Goal: Task Accomplishment & Management: Complete application form

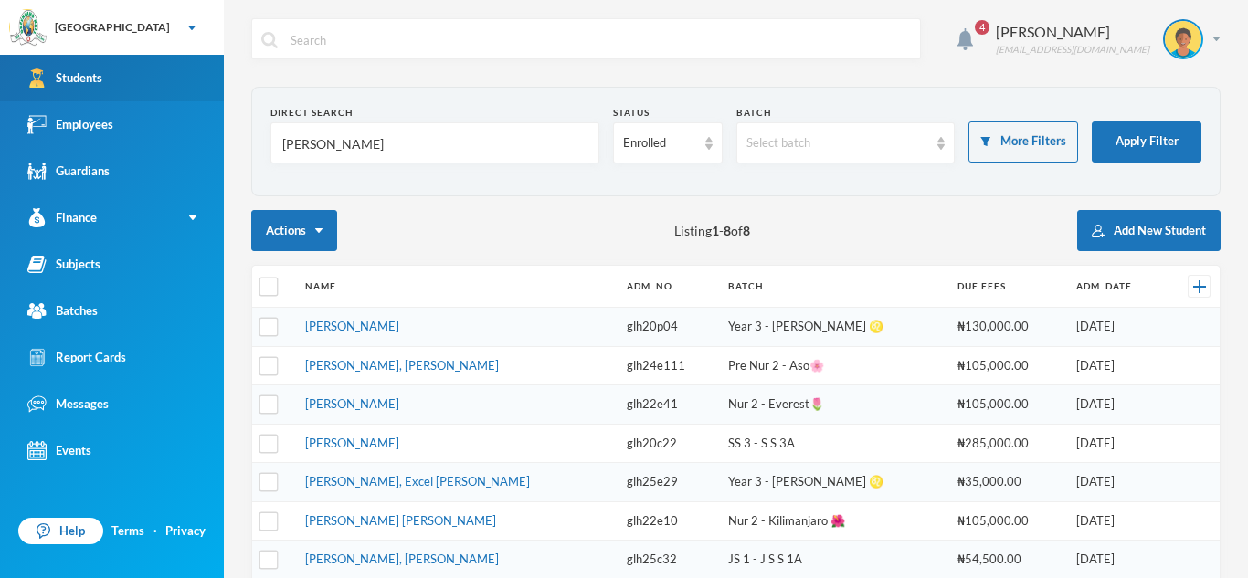
click at [148, 66] on link "Students" at bounding box center [112, 78] width 224 height 47
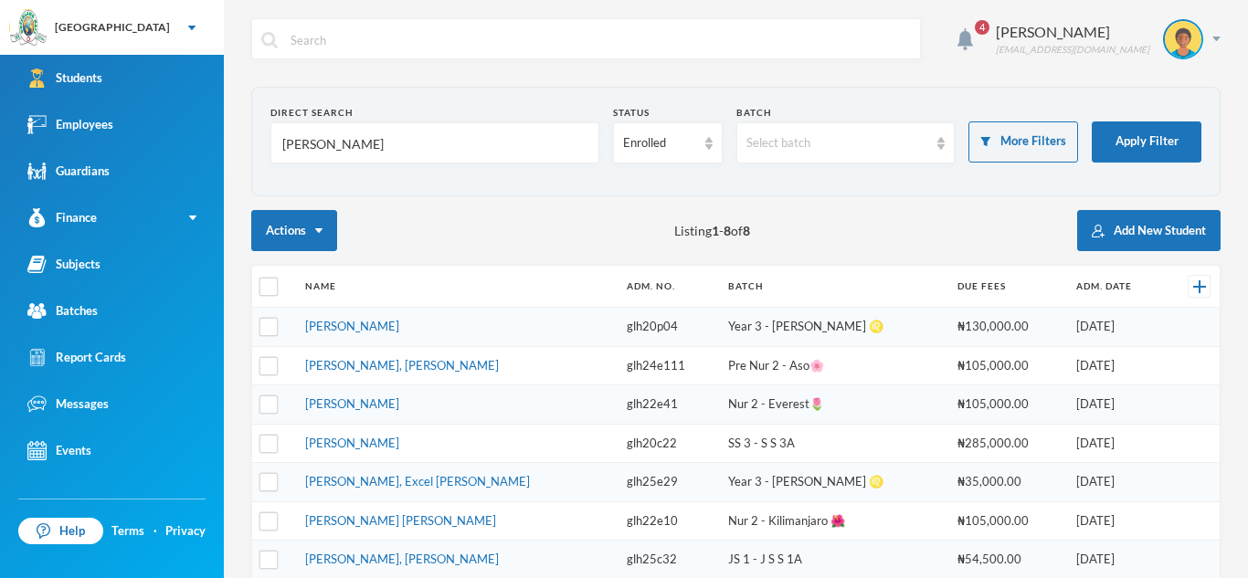
click at [363, 155] on input "[PERSON_NAME]" at bounding box center [434, 143] width 309 height 41
click at [1155, 223] on button "Add New Student" at bounding box center [1148, 230] width 143 height 41
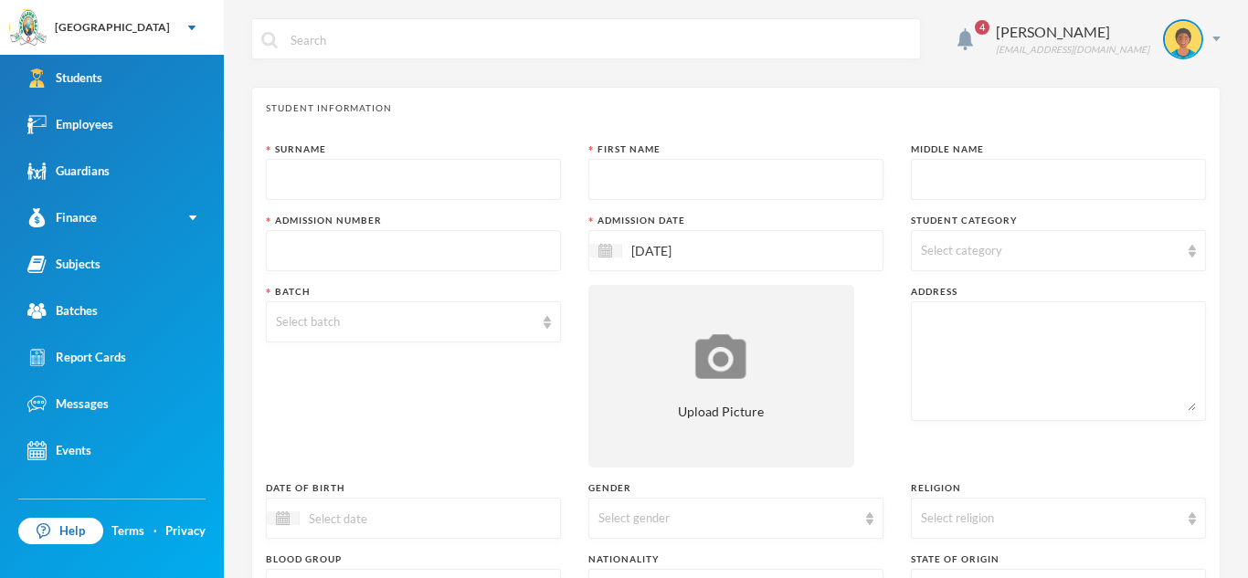
click at [554, 161] on div at bounding box center [413, 179] width 295 height 41
click at [548, 164] on input "text" at bounding box center [413, 180] width 275 height 41
type input "[PERSON_NAME]"
click at [817, 178] on input "text" at bounding box center [735, 180] width 275 height 41
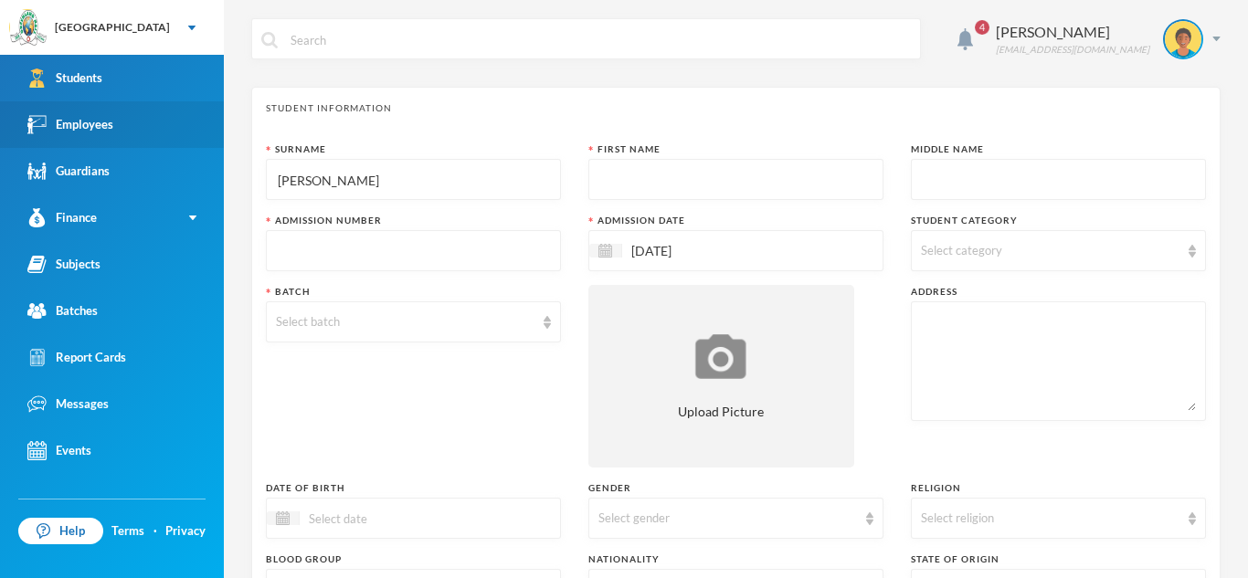
click at [118, 119] on link "Employees" at bounding box center [112, 124] width 224 height 47
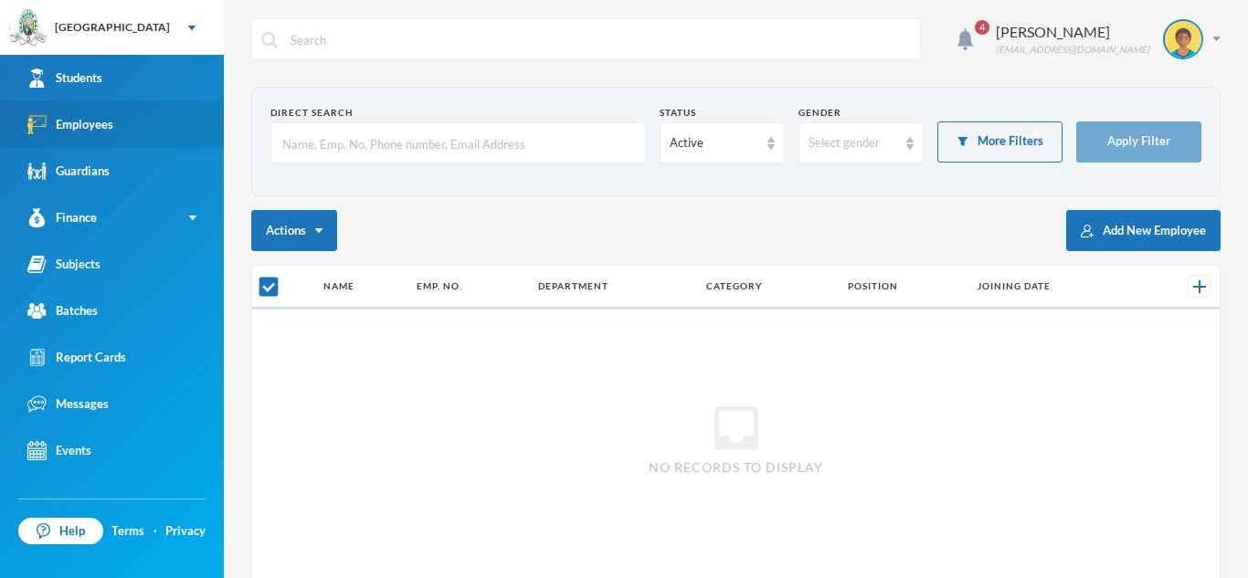
checkbox input "false"
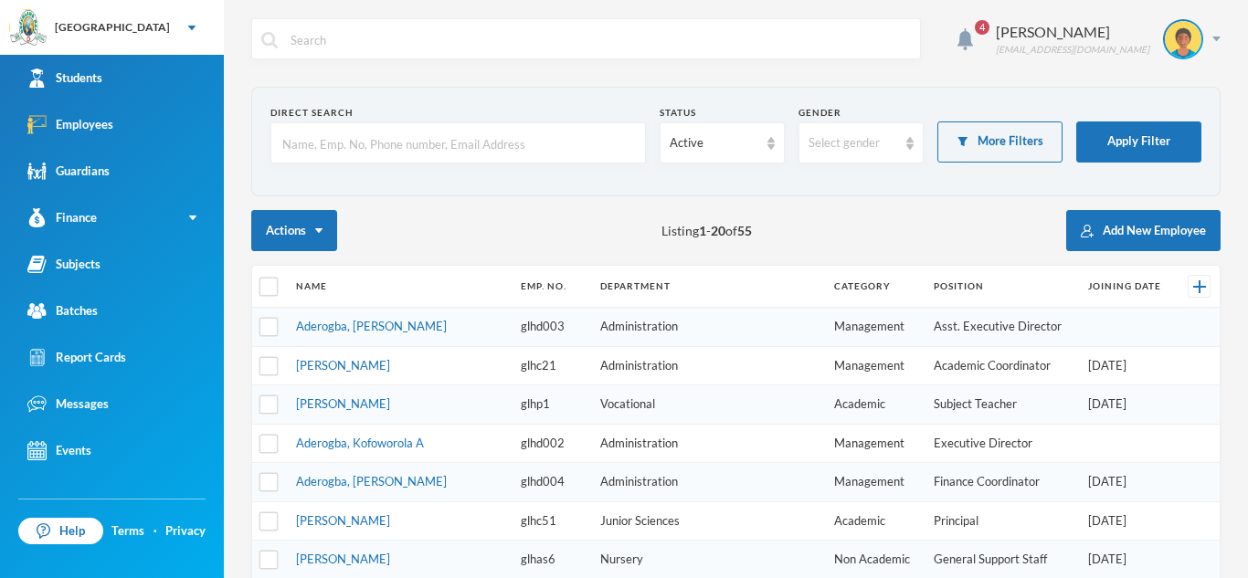
click at [538, 77] on div "4 Omisakin Oluwaseun [EMAIL_ADDRESS][DOMAIN_NAME]" at bounding box center [735, 52] width 969 height 69
